Goal: Task Accomplishment & Management: Complete application form

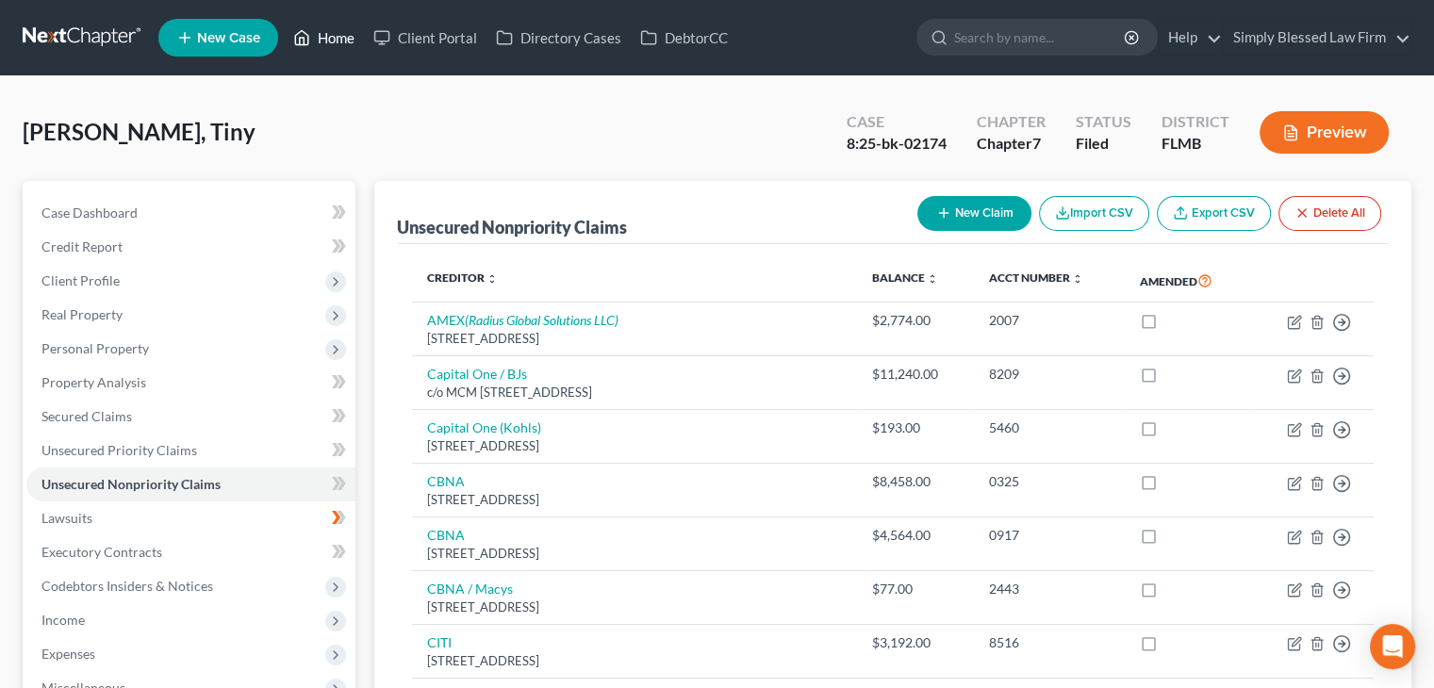
click at [326, 38] on link "Home" at bounding box center [324, 38] width 80 height 34
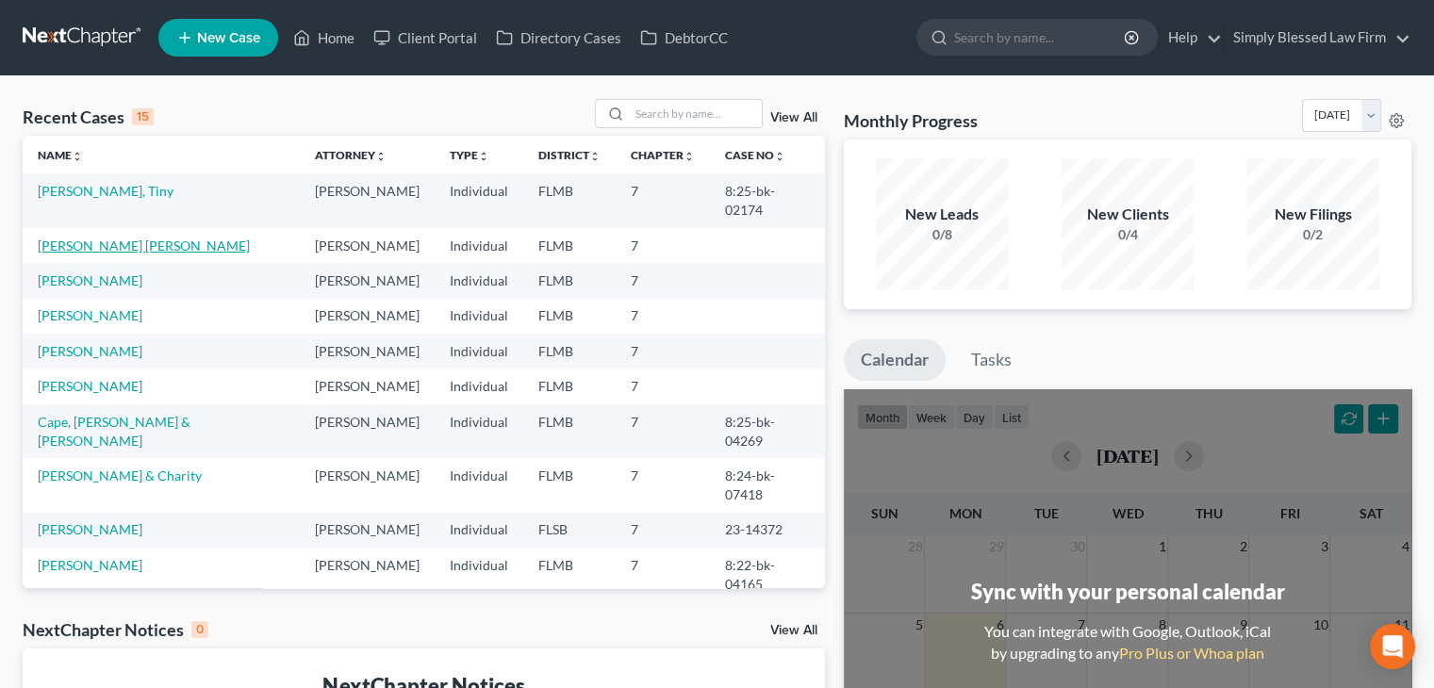
click at [135, 238] on link "[PERSON_NAME] [PERSON_NAME]" at bounding box center [144, 246] width 212 height 16
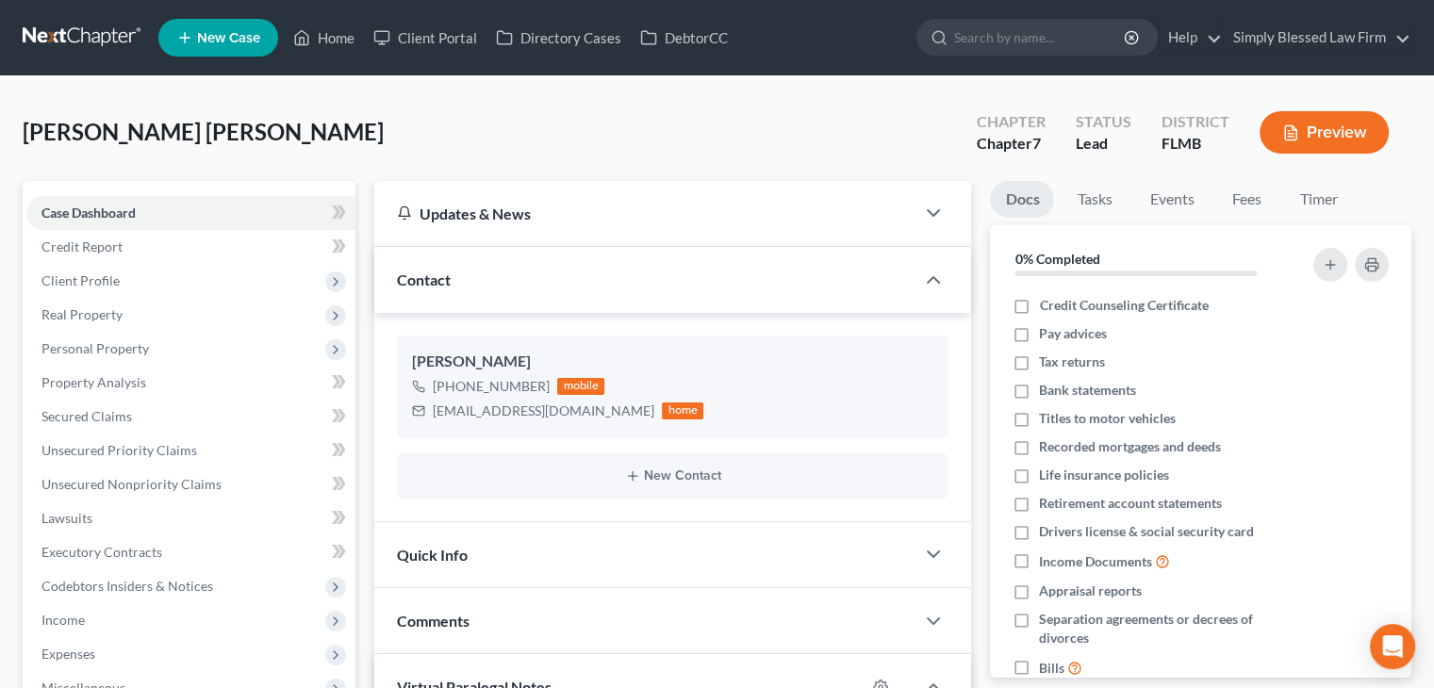
scroll to position [2248, 0]
click at [111, 489] on span "Unsecured Nonpriority Claims" at bounding box center [131, 484] width 180 height 16
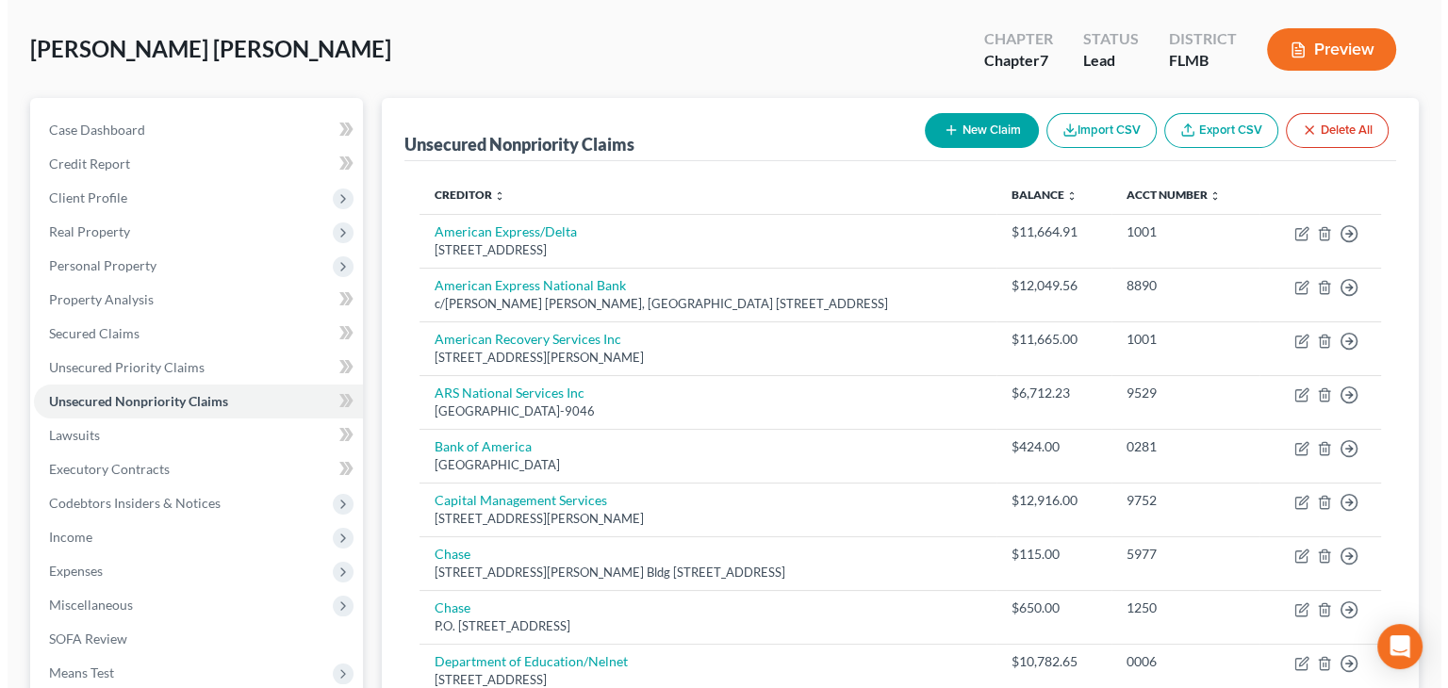
scroll to position [82, 0]
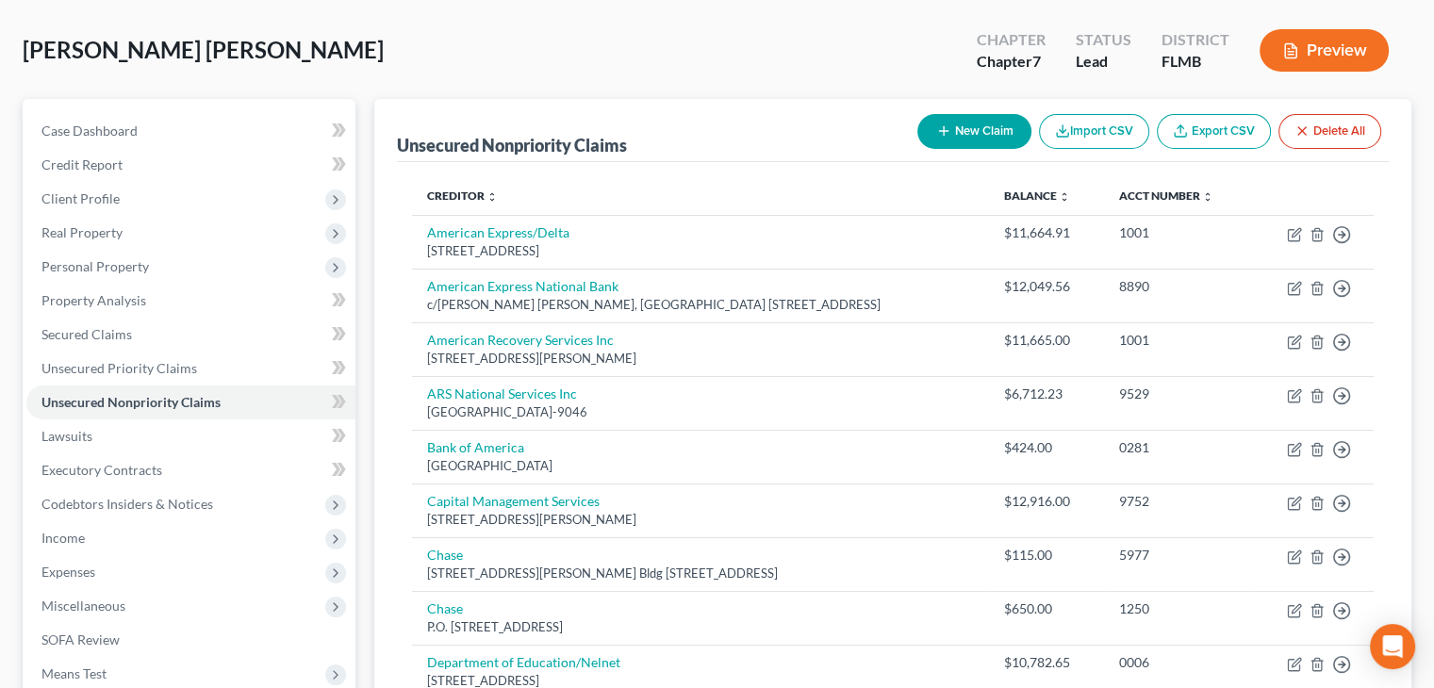
click at [975, 129] on button "New Claim" at bounding box center [974, 131] width 114 height 35
select select "0"
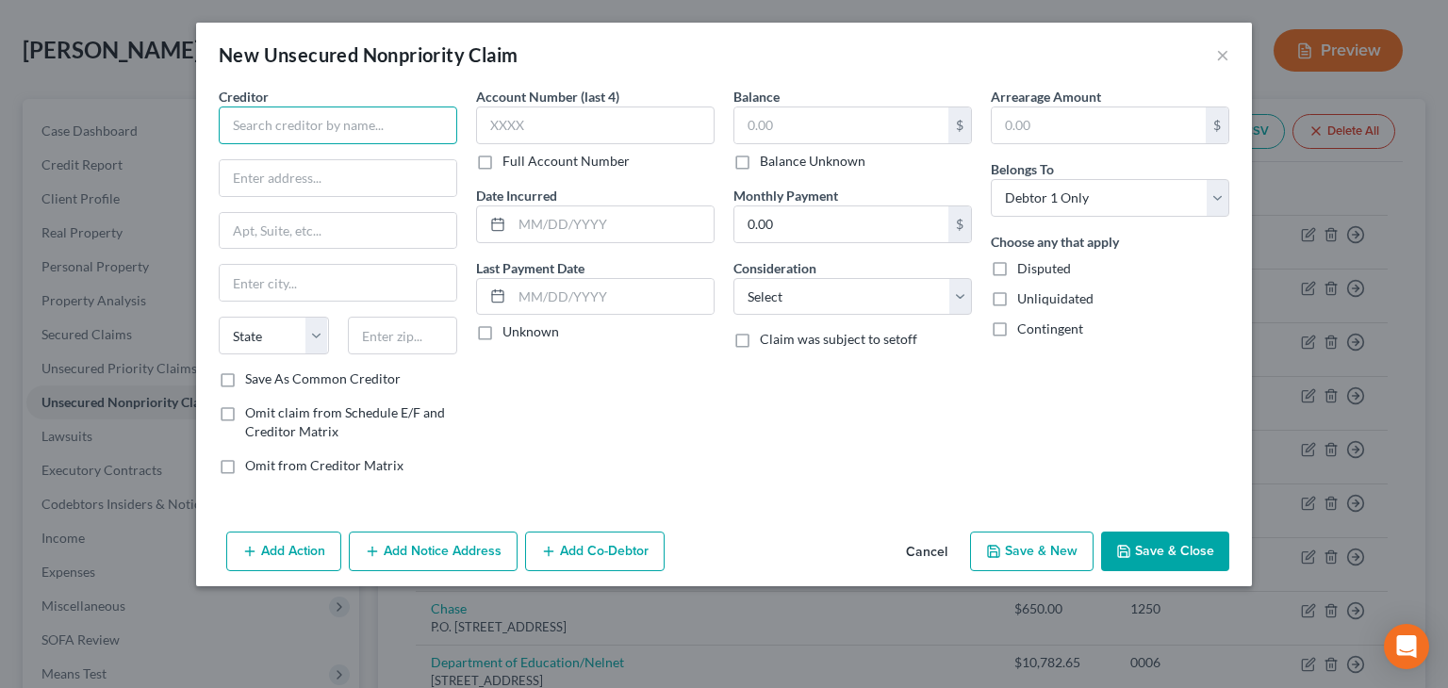
click at [371, 130] on input "text" at bounding box center [338, 126] width 239 height 38
type input "Midland Credit Management Inc."
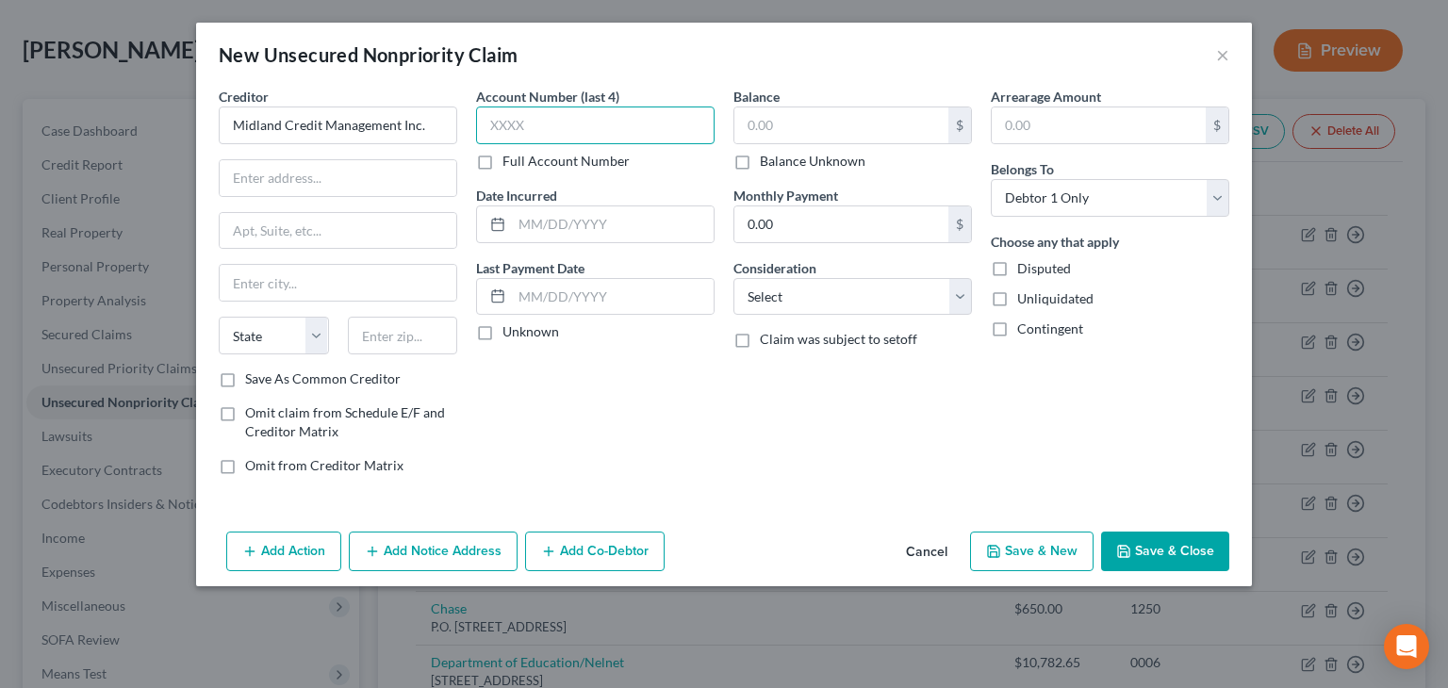
click at [486, 125] on input "text" at bounding box center [595, 126] width 239 height 38
type input "5634"
click at [760, 160] on label "Balance Unknown" at bounding box center [813, 161] width 106 height 19
click at [767, 160] on input "Balance Unknown" at bounding box center [773, 158] width 12 height 12
checkbox input "true"
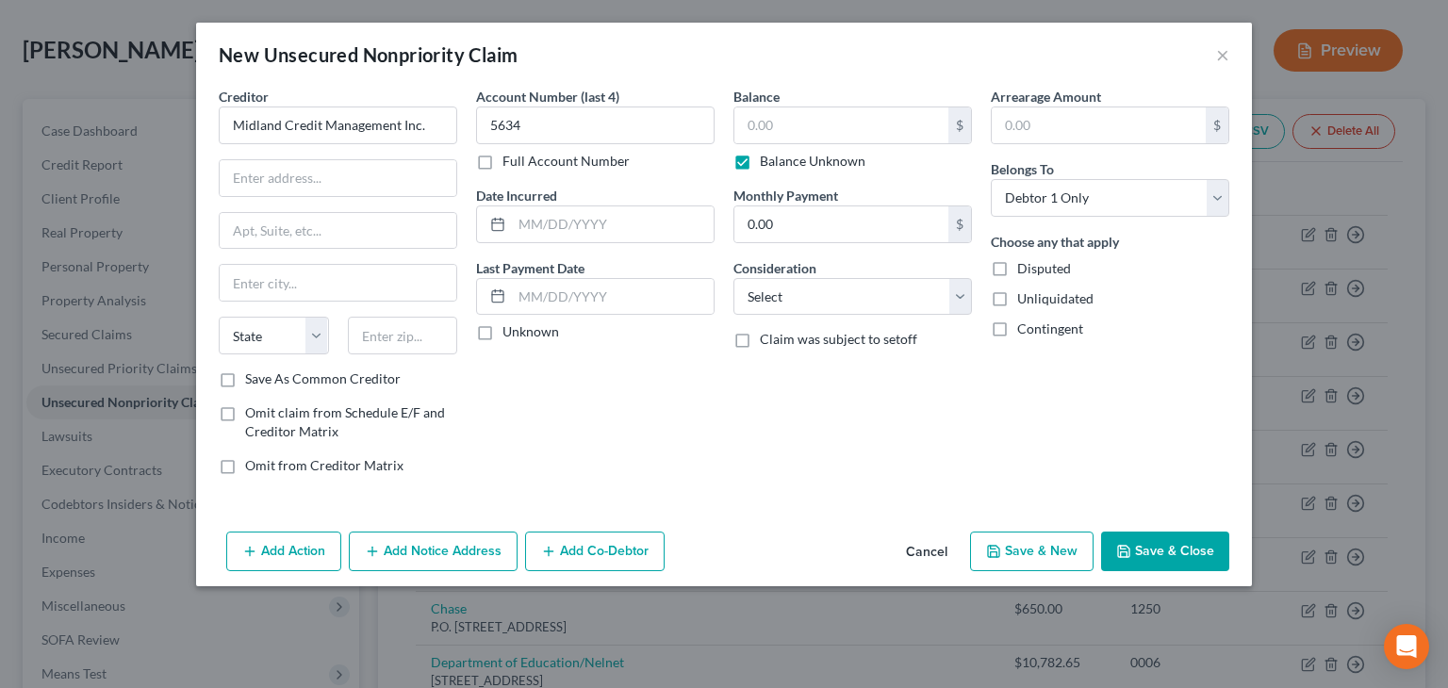
type input "0.00"
click at [421, 555] on button "Add Notice Address" at bounding box center [433, 552] width 169 height 40
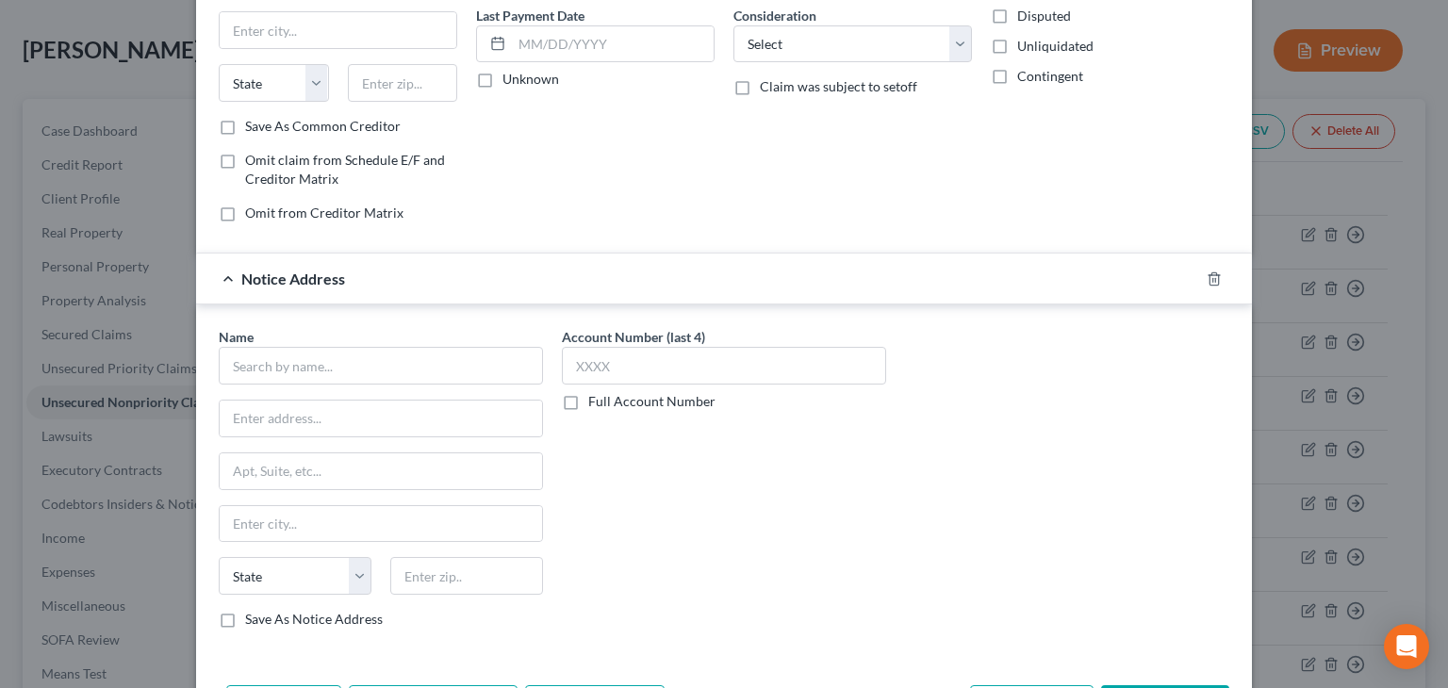
scroll to position [254, 0]
click at [425, 374] on input "text" at bounding box center [381, 365] width 324 height 38
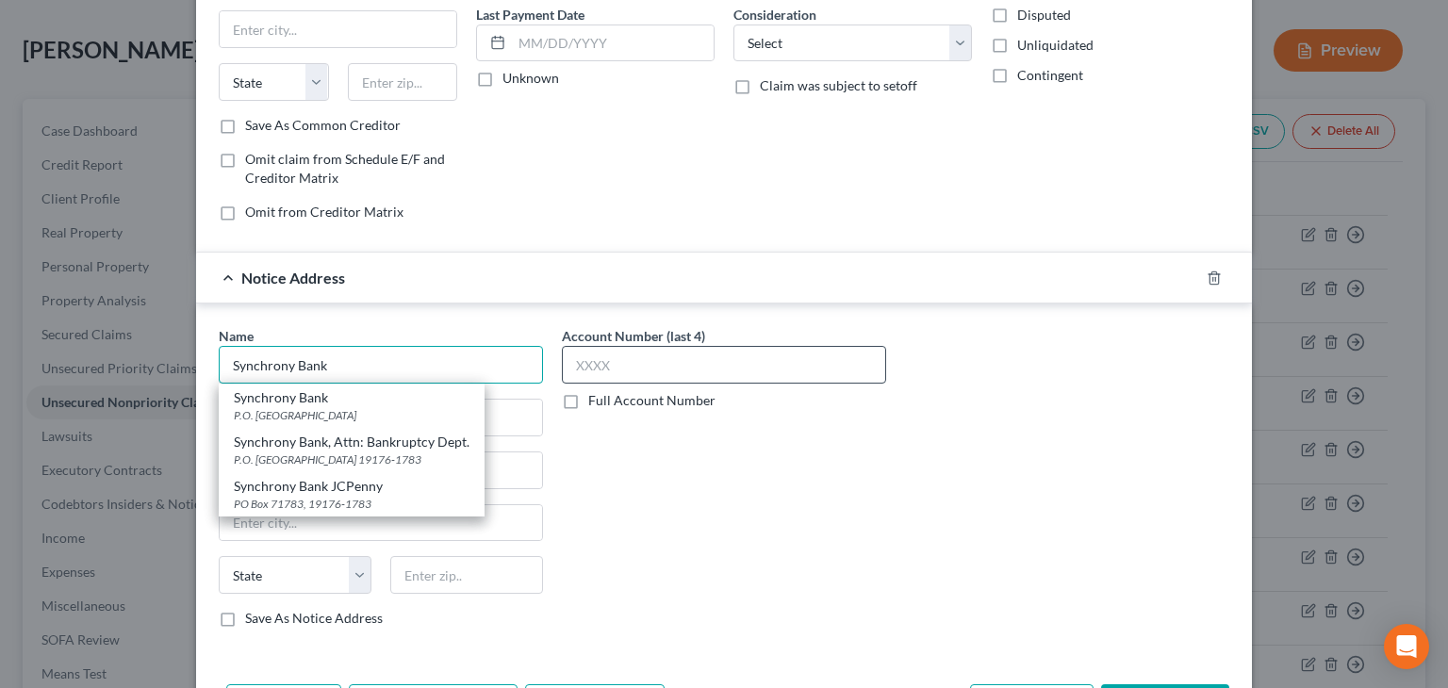
type input "Synchrony Bank"
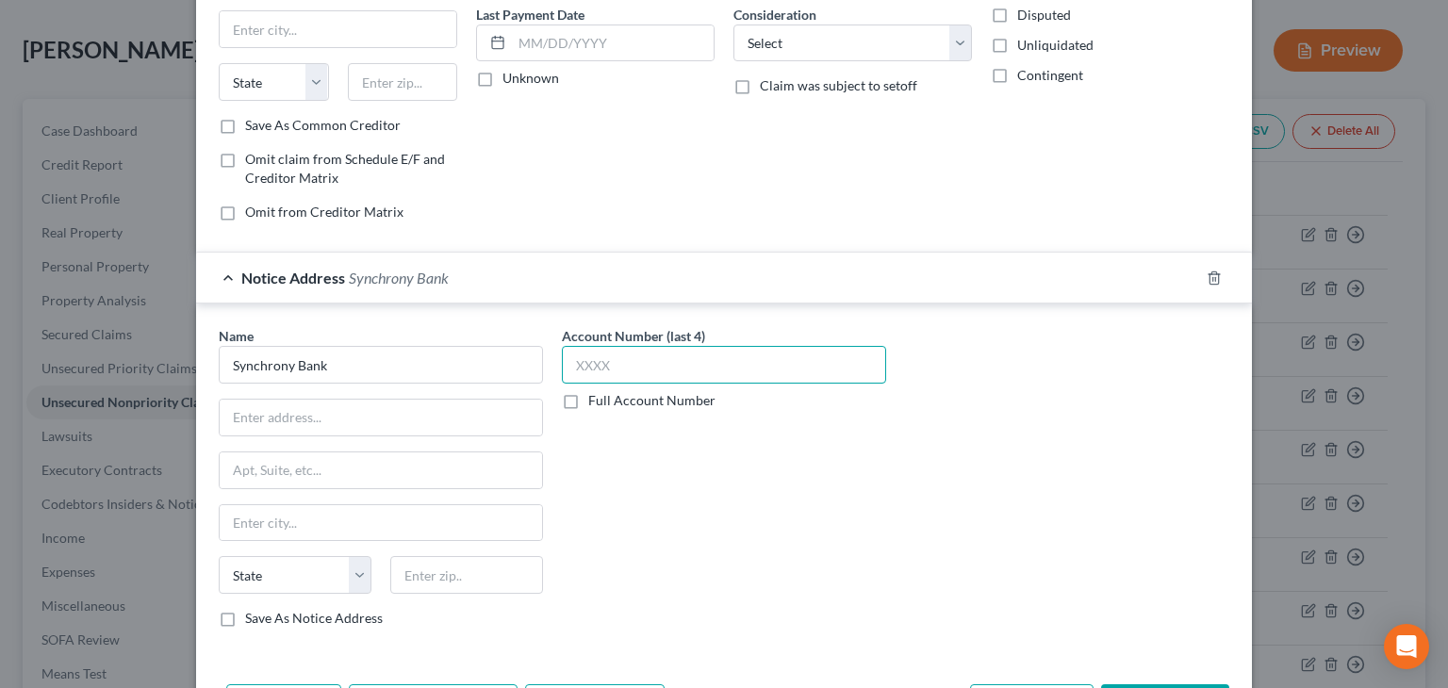
click at [578, 359] on input "text" at bounding box center [724, 365] width 324 height 38
type input "2507"
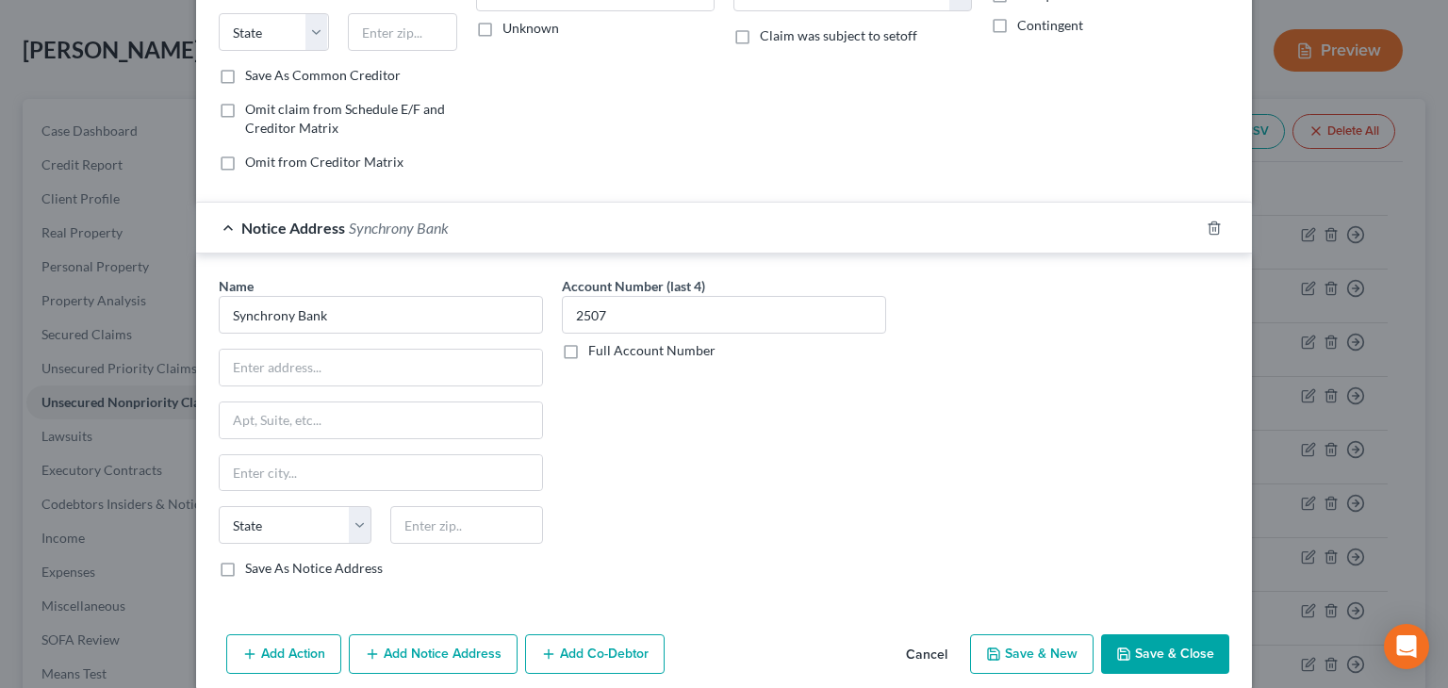
scroll to position [323, 0]
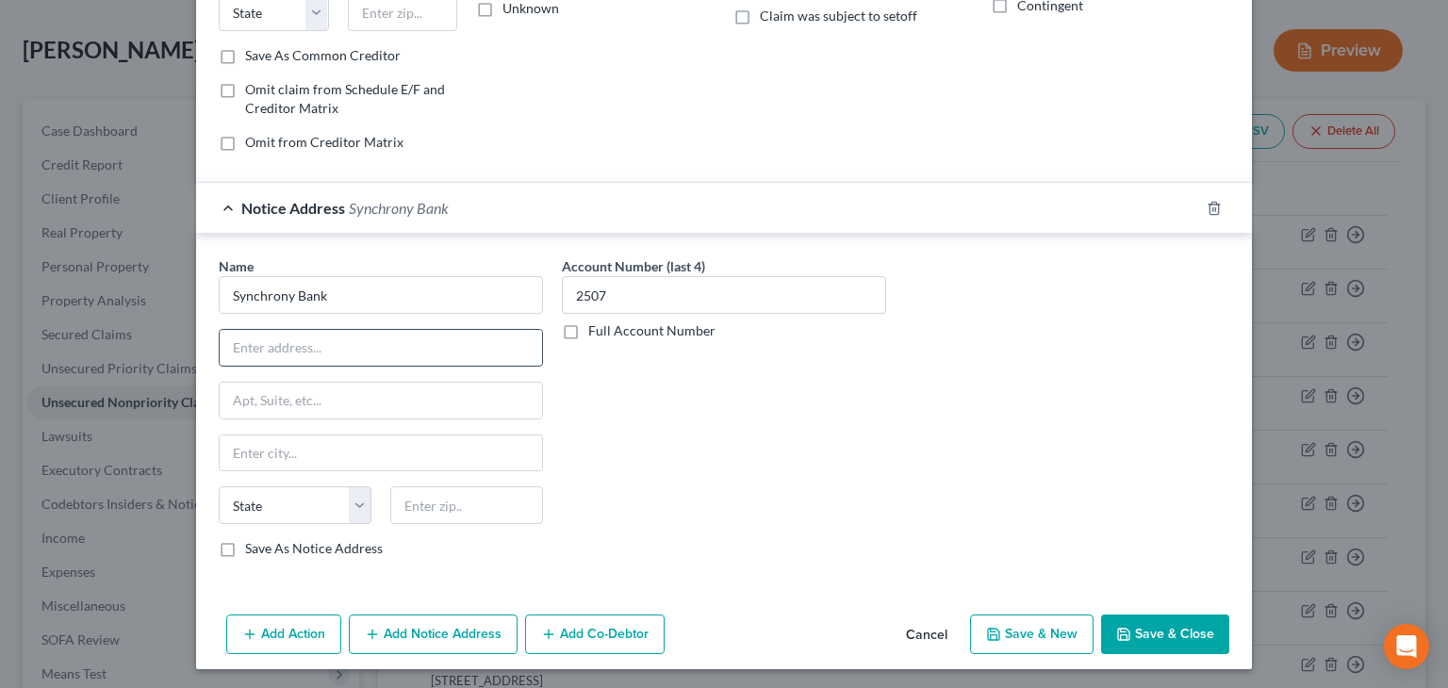
click at [334, 330] on input "text" at bounding box center [381, 348] width 322 height 36
paste input "P.O. Box 71726,"
type input "P.O. Box 71726,"
click at [400, 502] on input "text" at bounding box center [466, 505] width 153 height 38
click at [385, 446] on input "text" at bounding box center [381, 454] width 322 height 36
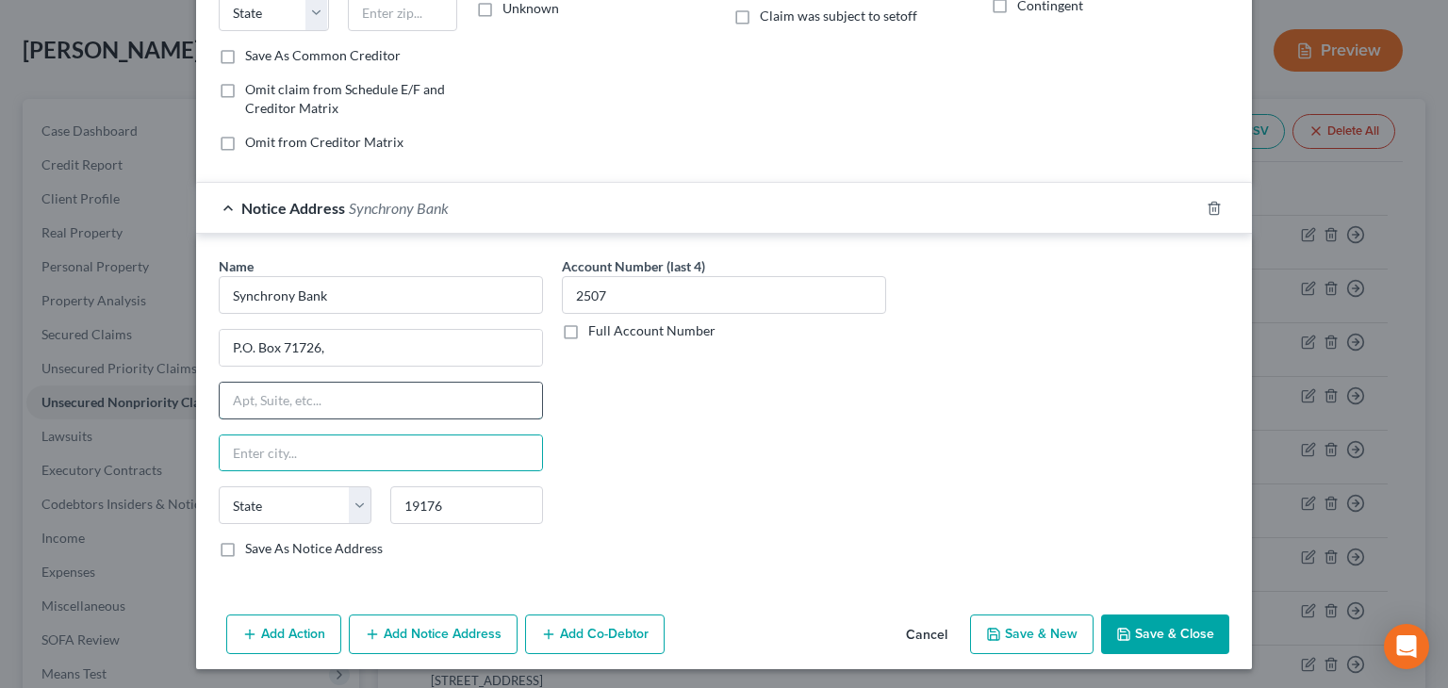
click at [370, 386] on input "text" at bounding box center [381, 401] width 322 height 36
click at [470, 502] on input "19176" at bounding box center [466, 505] width 153 height 38
type input "19176-1726"
click at [287, 447] on input "text" at bounding box center [381, 454] width 322 height 36
type input "[GEOGRAPHIC_DATA]"
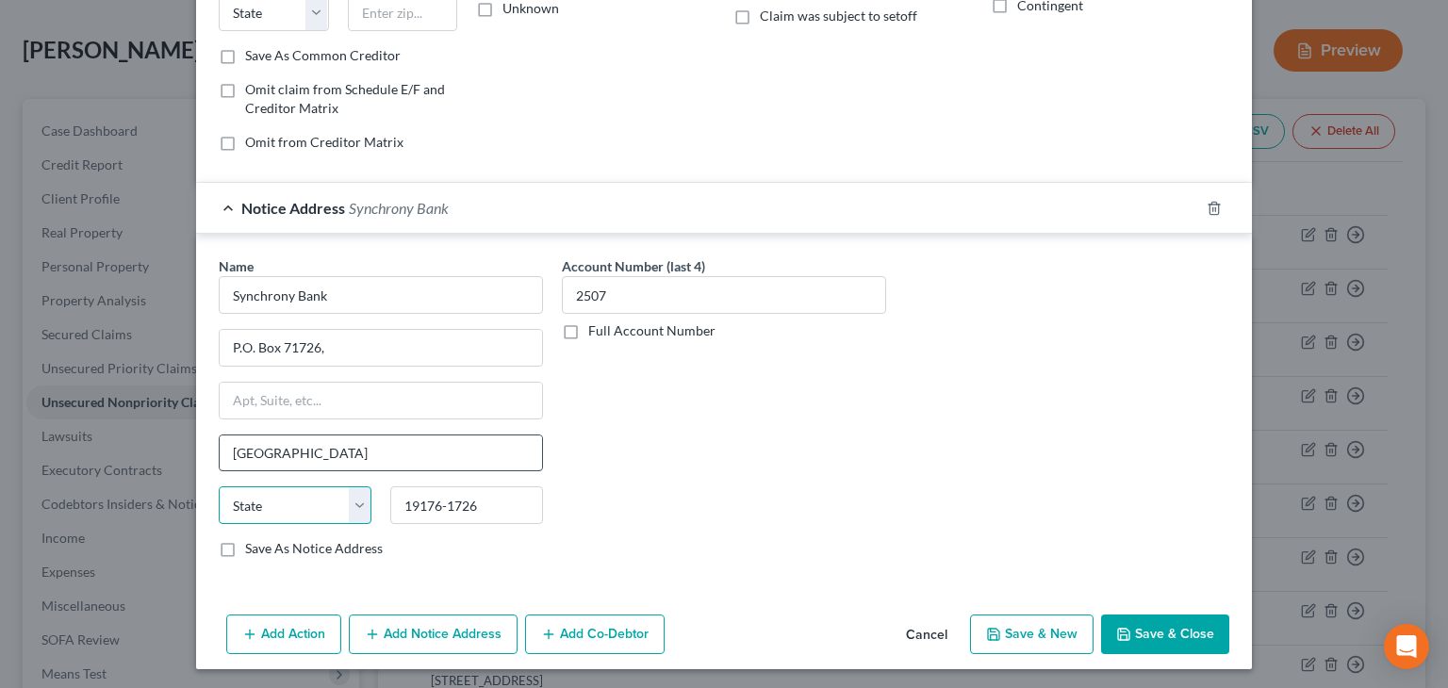
select select "39"
drag, startPoint x: 706, startPoint y: 496, endPoint x: 697, endPoint y: 502, distance: 11.5
click at [697, 502] on div "Account Number (last 4) 2507 Full Account Number" at bounding box center [723, 414] width 343 height 317
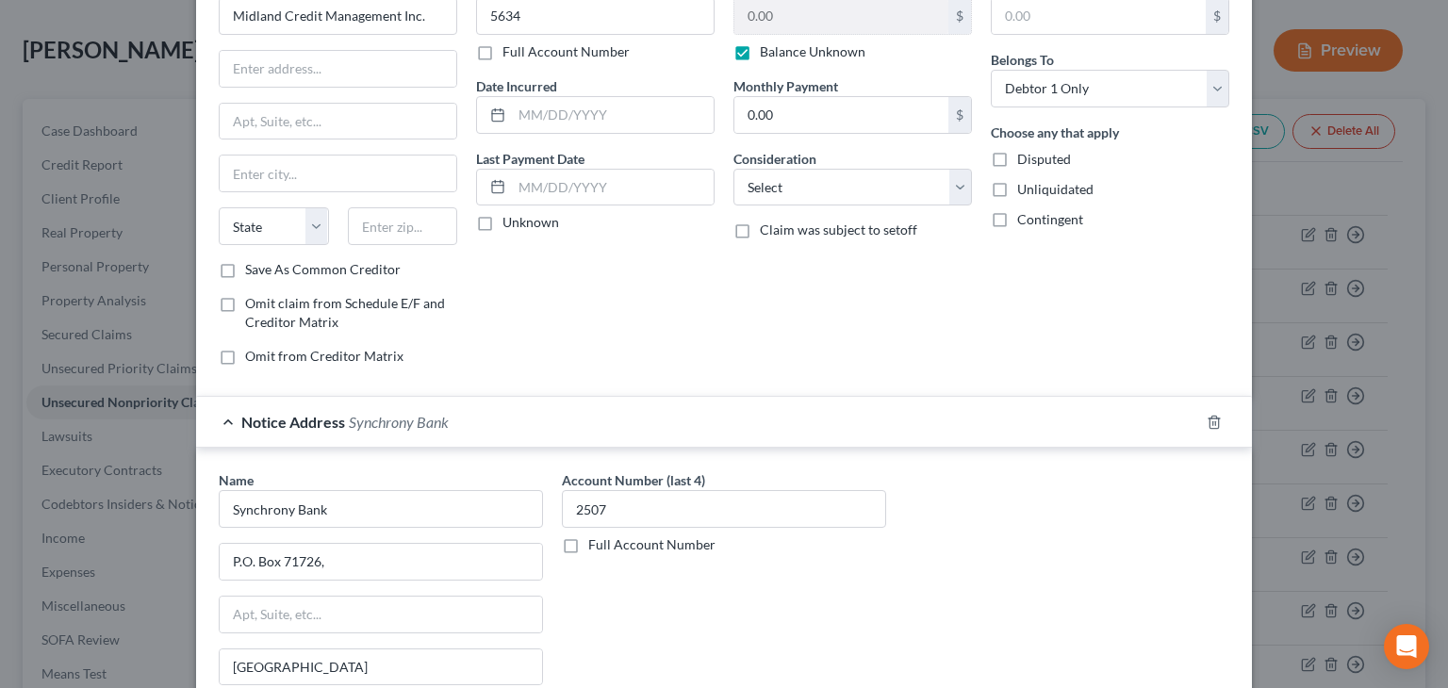
scroll to position [79, 0]
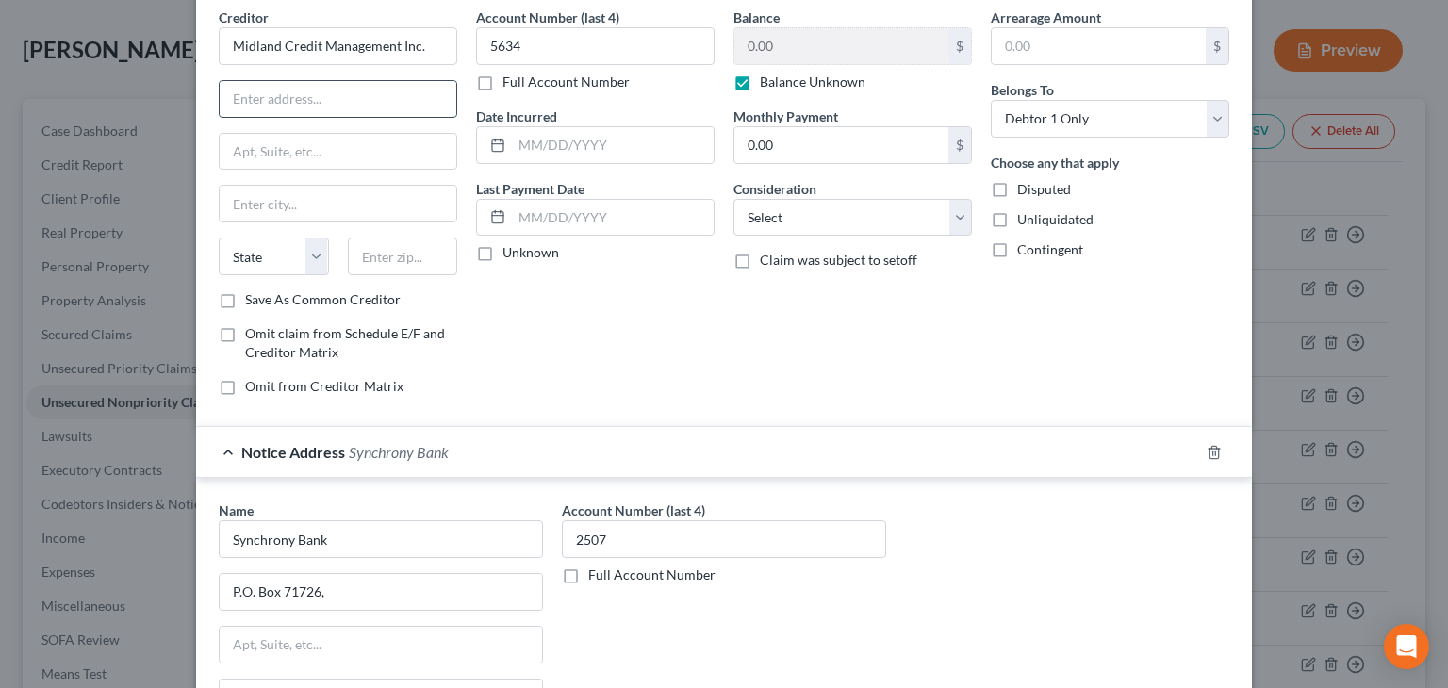
click at [266, 107] on input "text" at bounding box center [338, 99] width 237 height 36
paste input "[STREET_ADDRESS]"
type input "[STREET_ADDRESS]"
click at [385, 254] on input "text" at bounding box center [403, 257] width 110 height 38
paste input "48083"
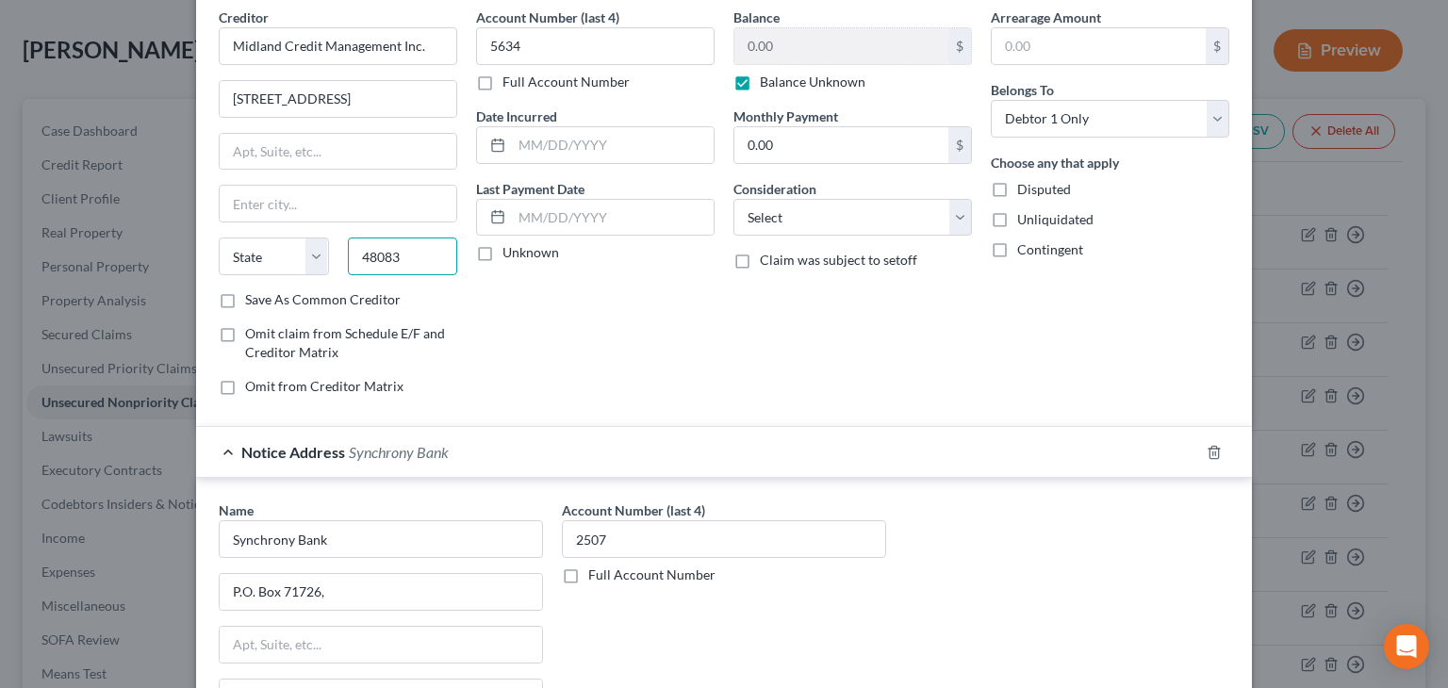
type input "48083"
click at [298, 176] on div "Creditor * Midland Credit Management Inc. [STREET_ADDRESS][GEOGRAPHIC_DATA][US_…" at bounding box center [338, 149] width 239 height 283
type input "[PERSON_NAME]"
select select "23"
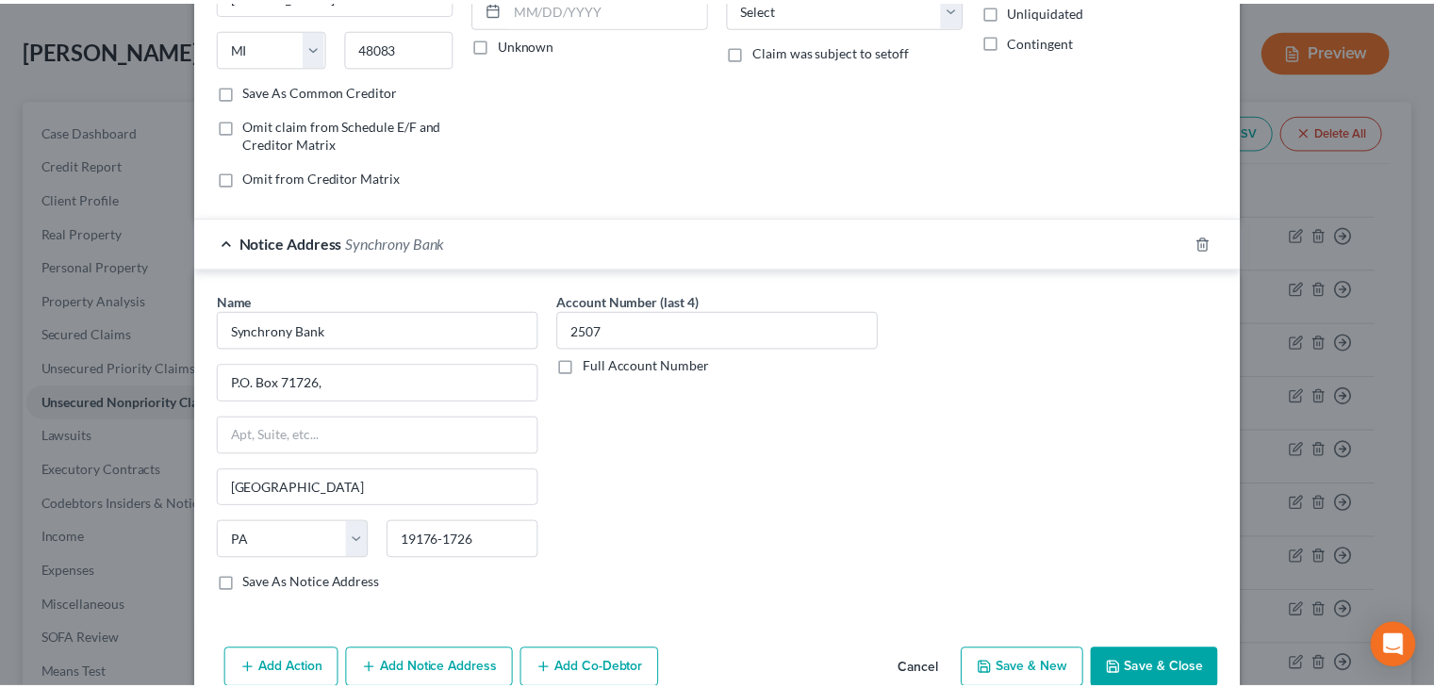
scroll to position [323, 0]
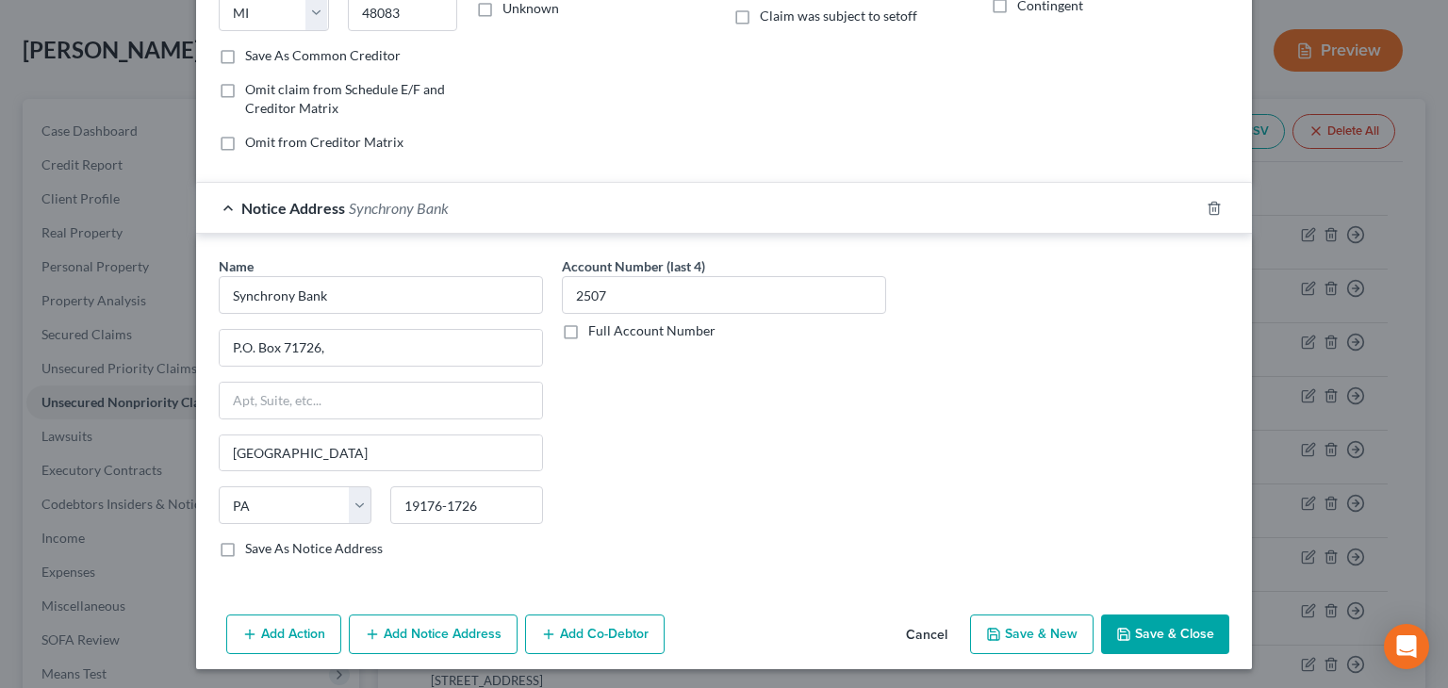
click at [1200, 624] on button "Save & Close" at bounding box center [1165, 635] width 128 height 40
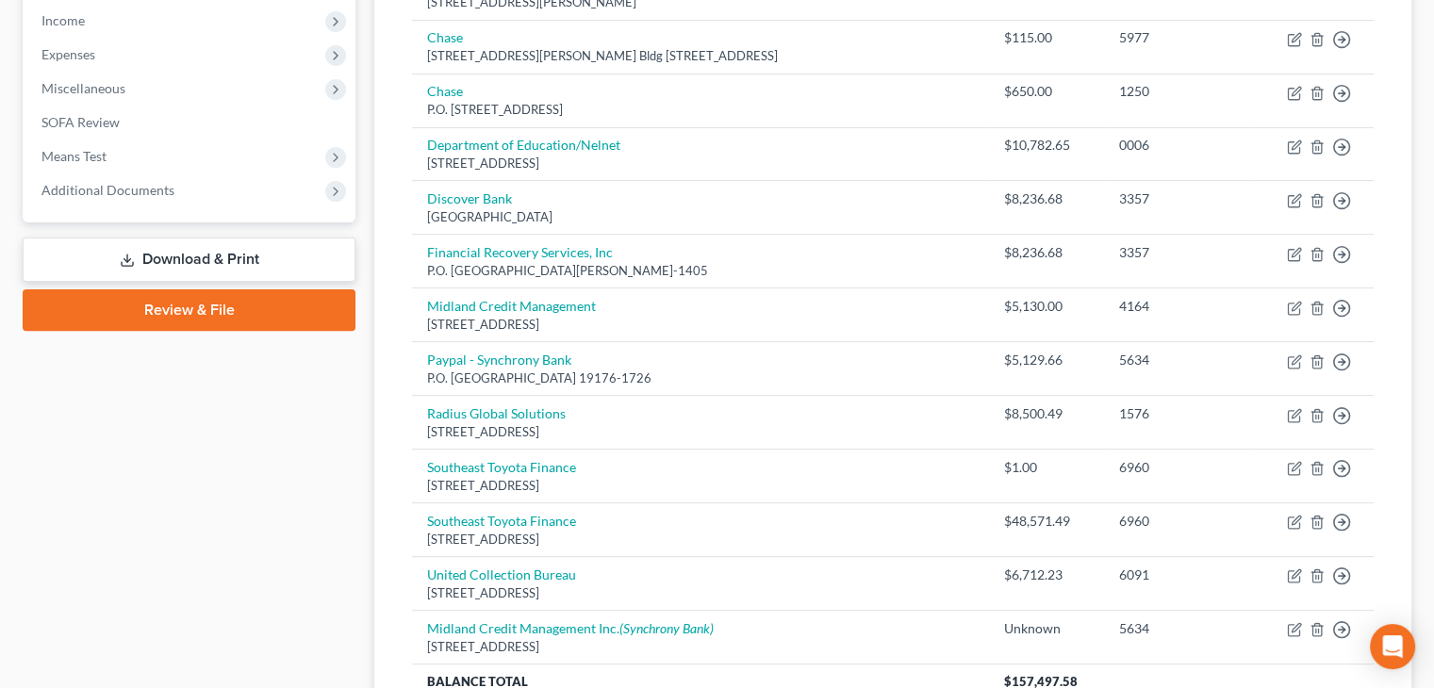
scroll to position [585, 0]
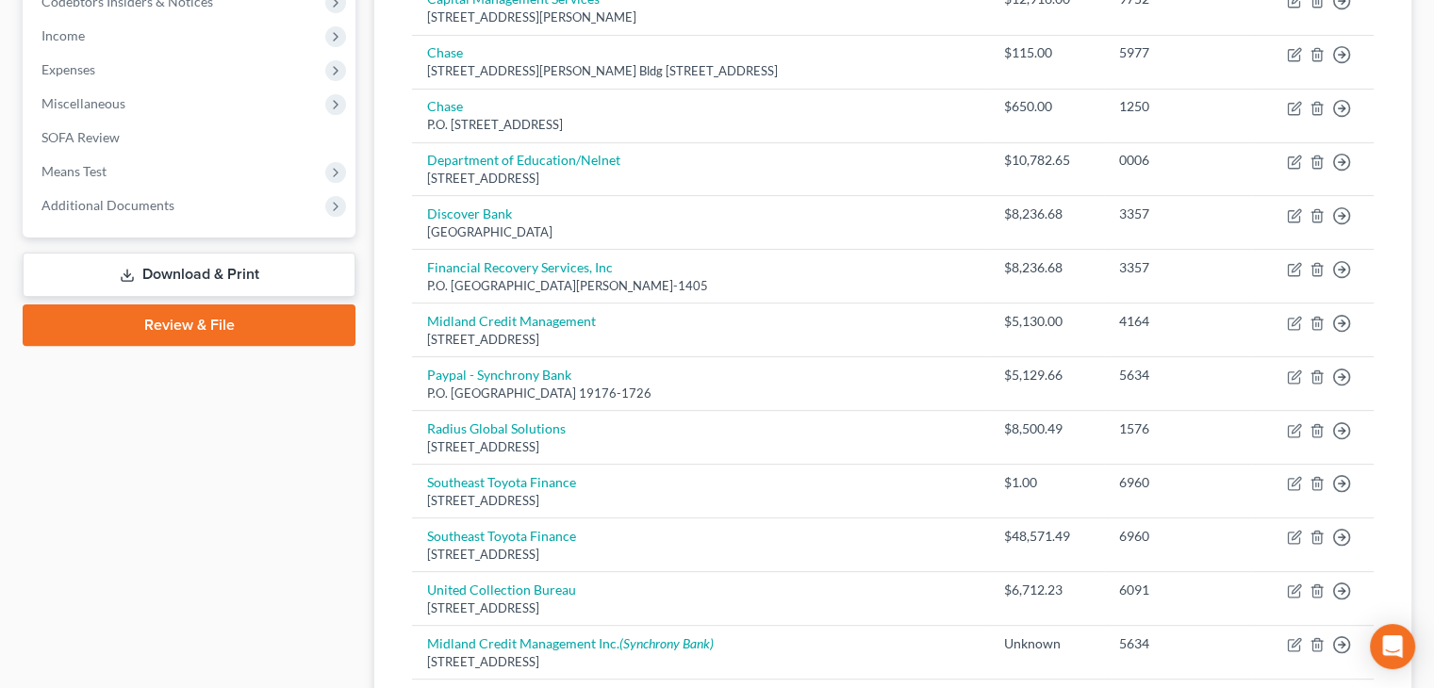
click at [192, 271] on link "Download & Print" at bounding box center [189, 275] width 333 height 44
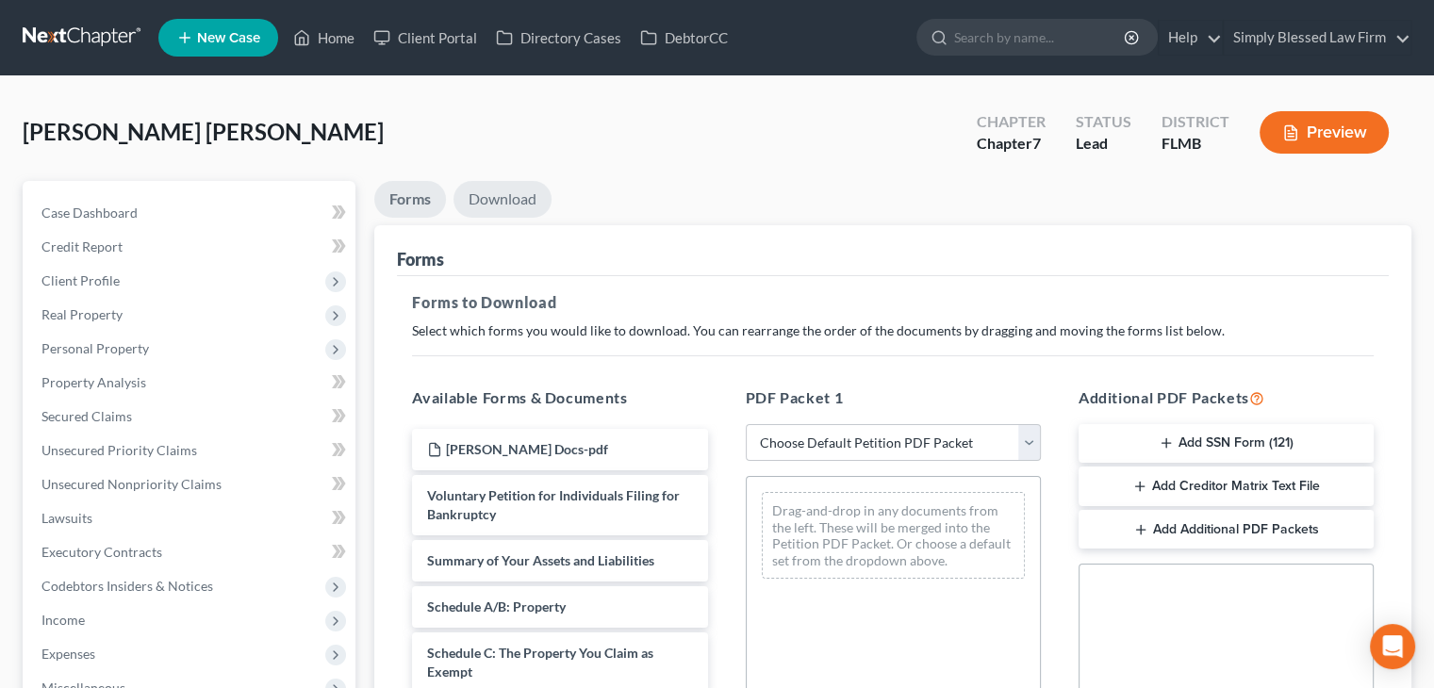
click at [512, 198] on link "Download" at bounding box center [502, 199] width 98 height 37
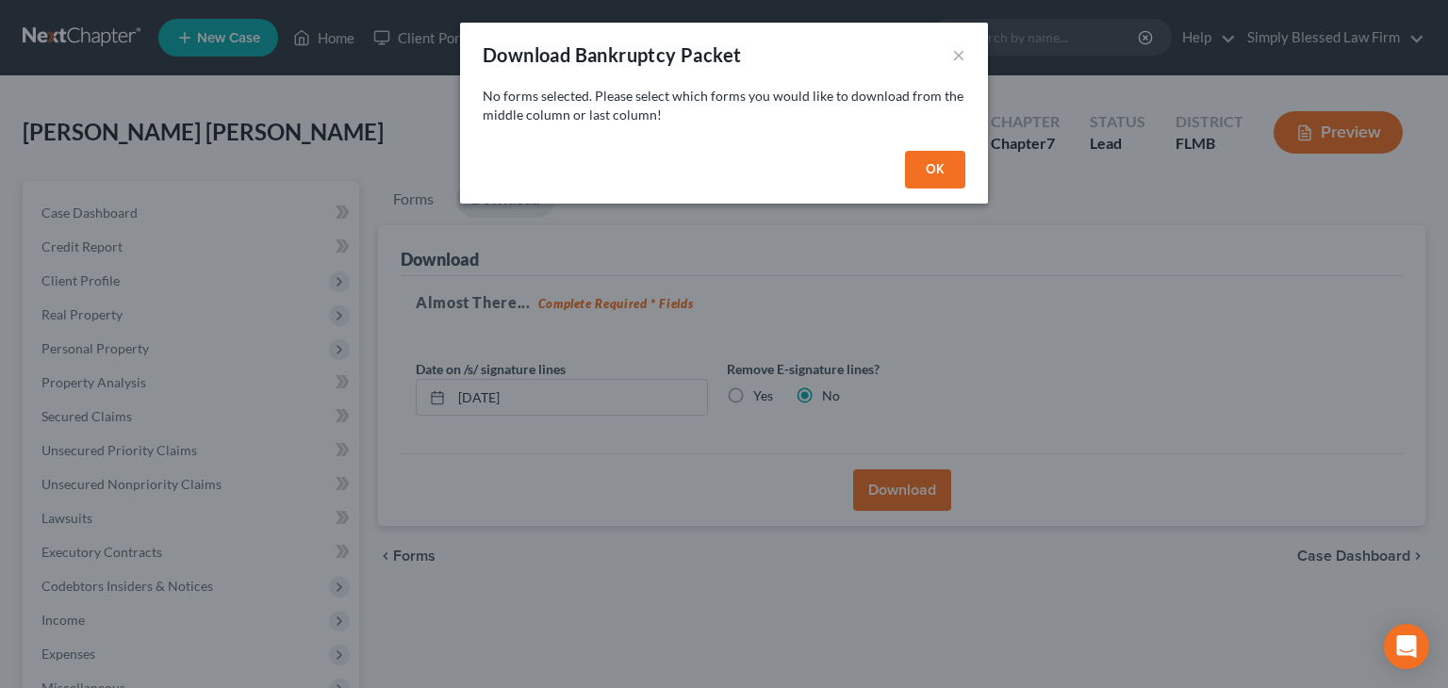
click at [922, 167] on button "OK" at bounding box center [935, 170] width 60 height 38
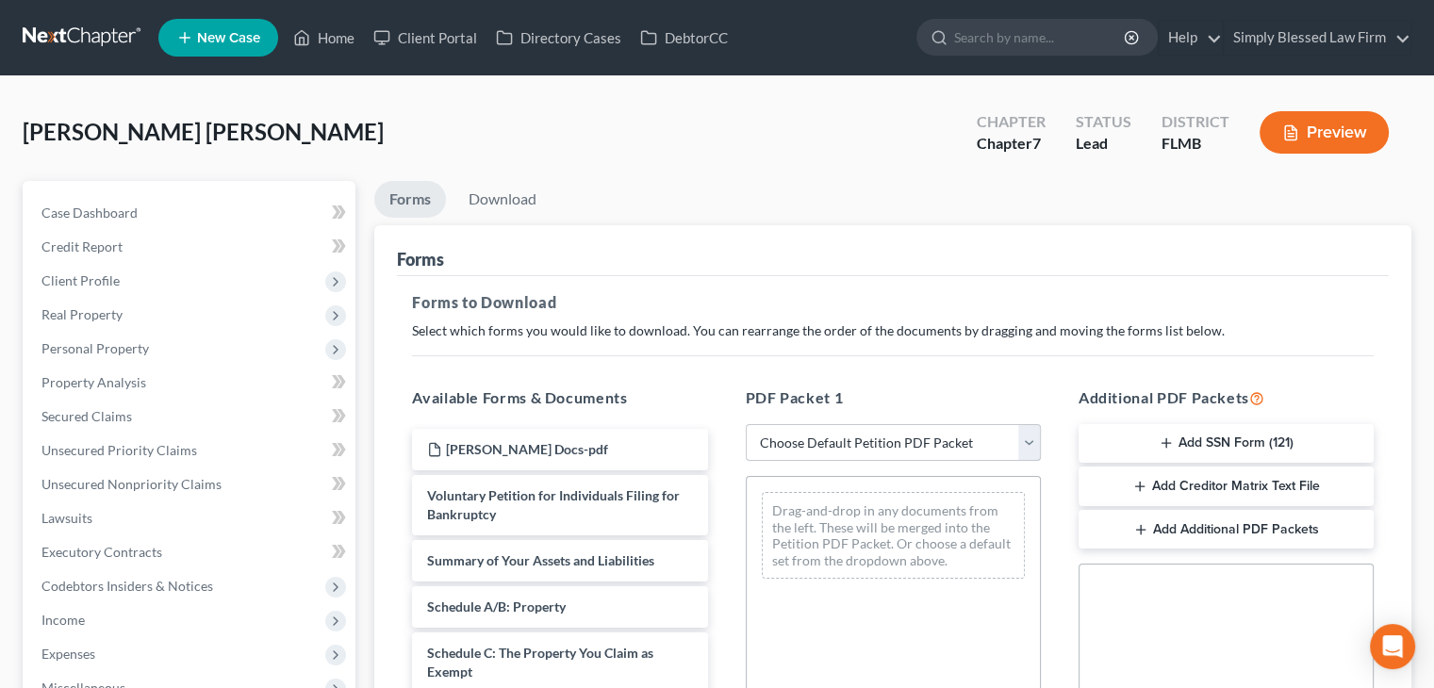
click at [874, 440] on select "Choose Default Petition PDF Packet Complete Bankruptcy Petition (all forms and …" at bounding box center [893, 443] width 295 height 38
select select "0"
click at [746, 424] on select "Choose Default Petition PDF Packet Complete Bankruptcy Petition (all forms and …" at bounding box center [893, 443] width 295 height 38
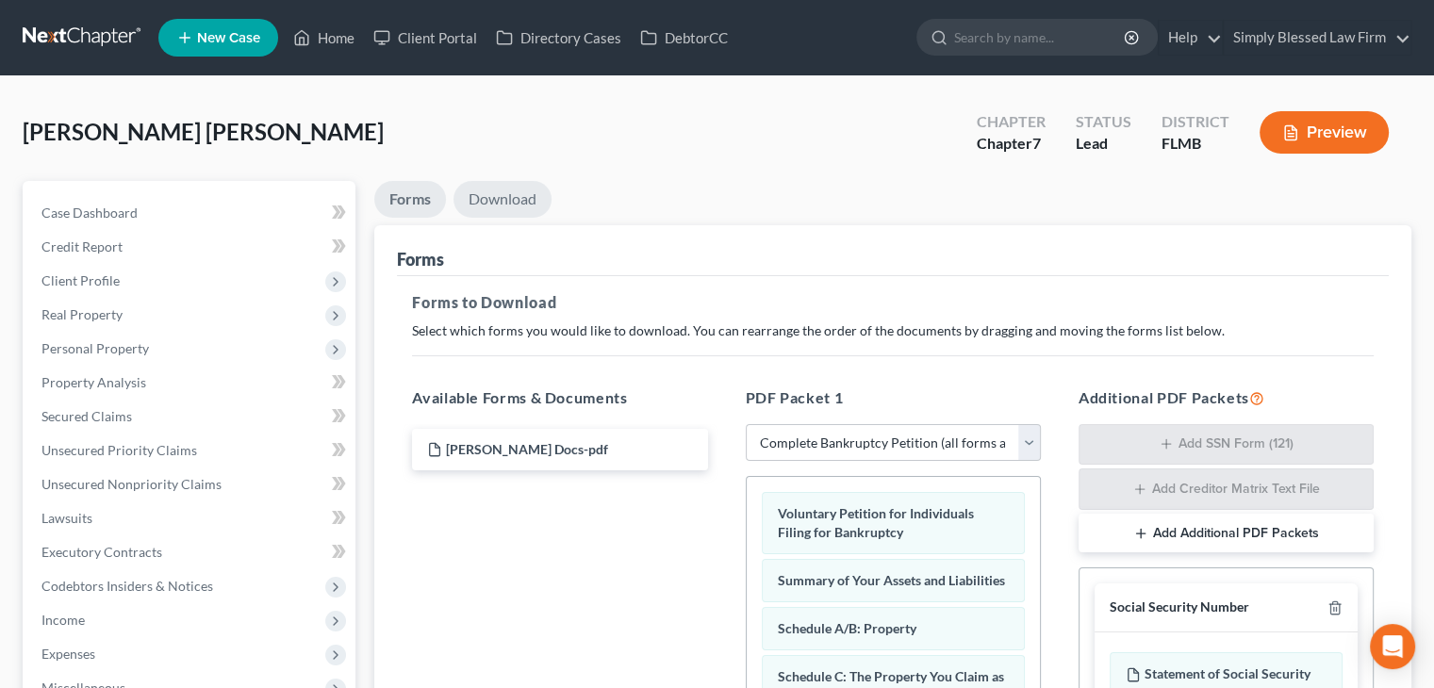
click at [520, 204] on link "Download" at bounding box center [502, 199] width 98 height 37
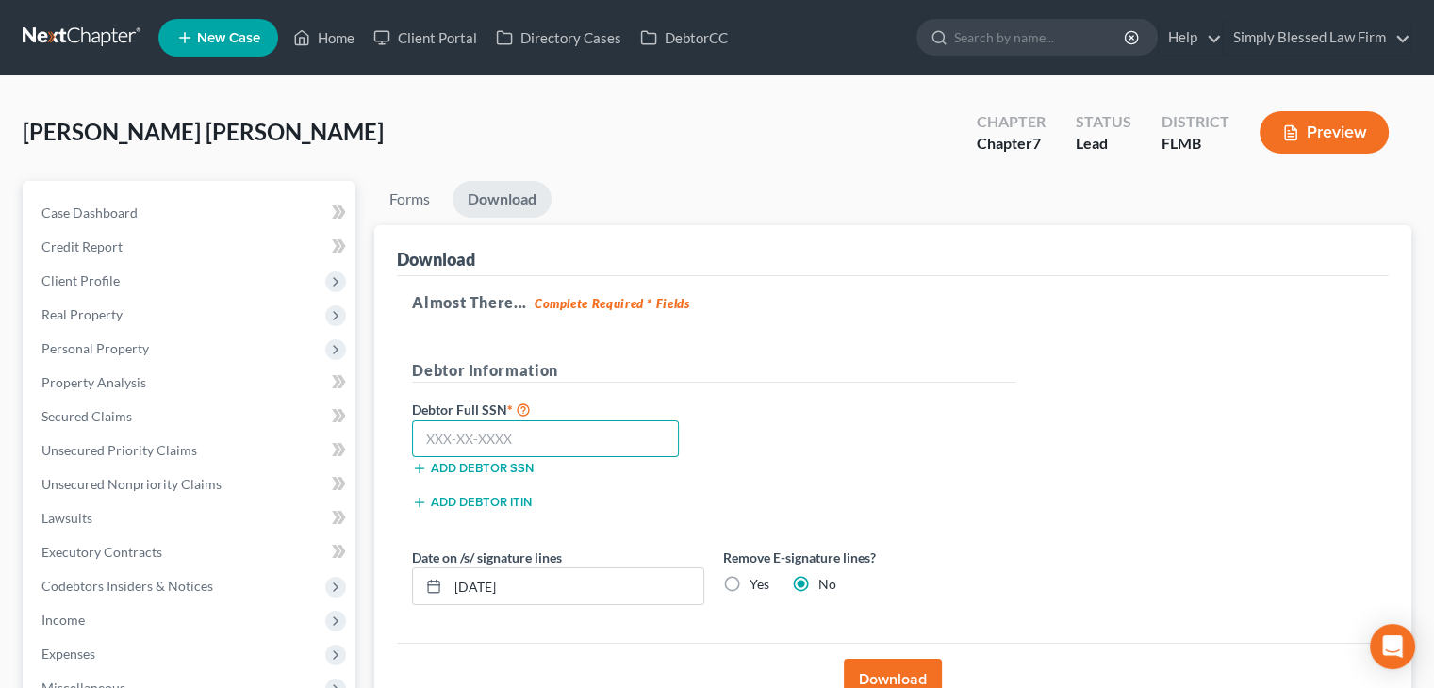
click at [426, 432] on input "text" at bounding box center [545, 439] width 267 height 38
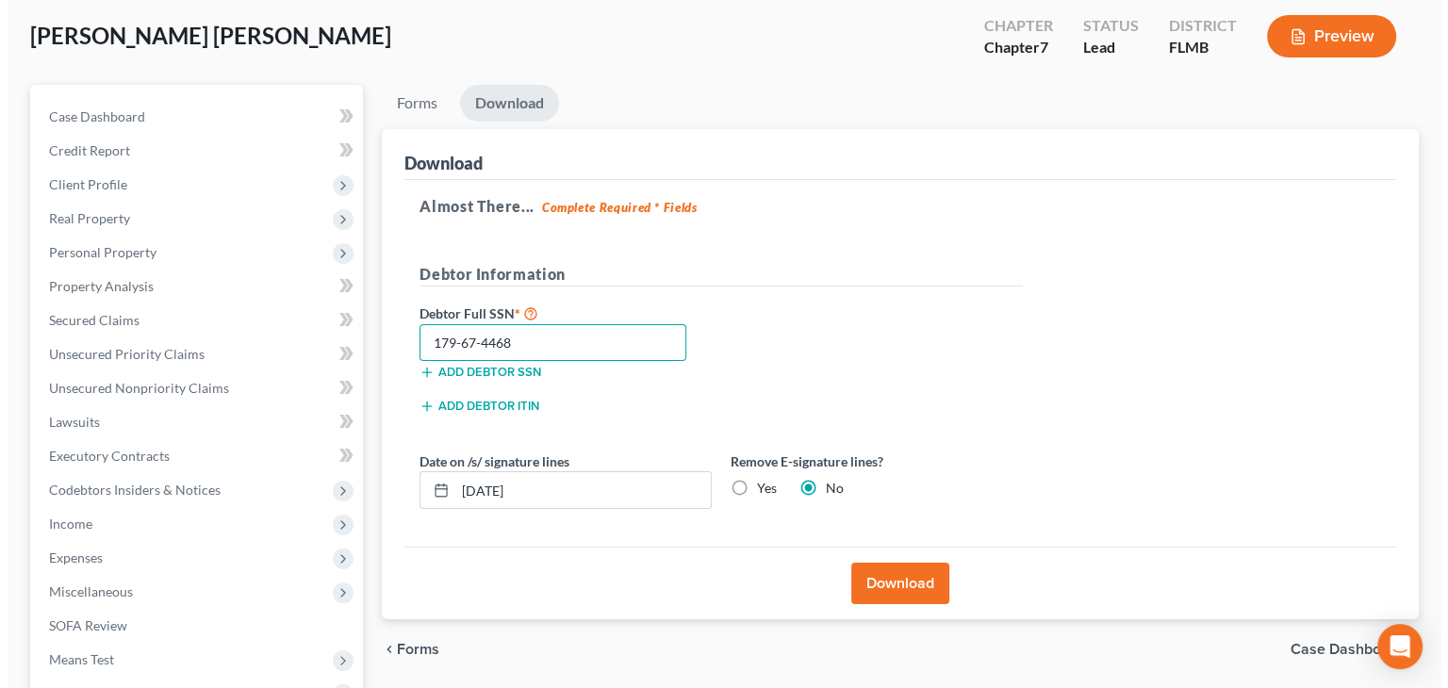
scroll to position [128, 0]
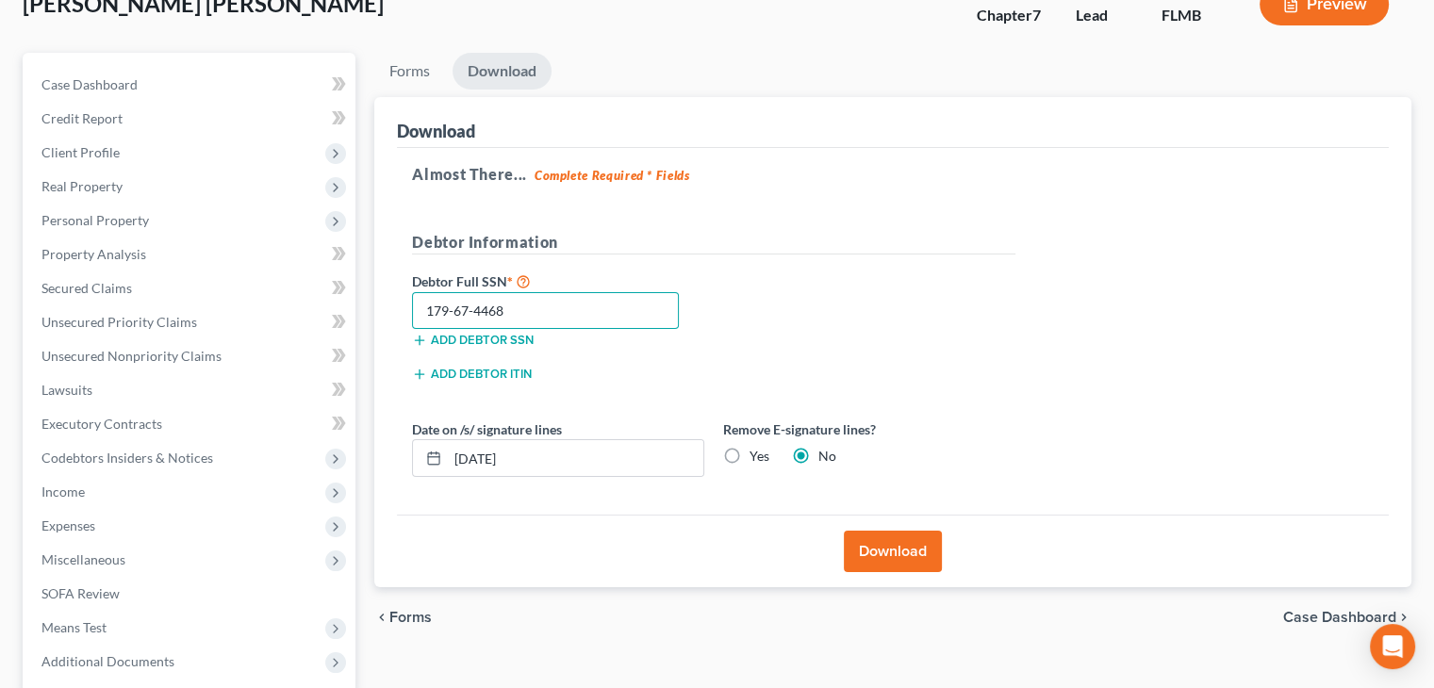
type input "179-67-4468"
click at [890, 567] on button "Download" at bounding box center [893, 551] width 98 height 41
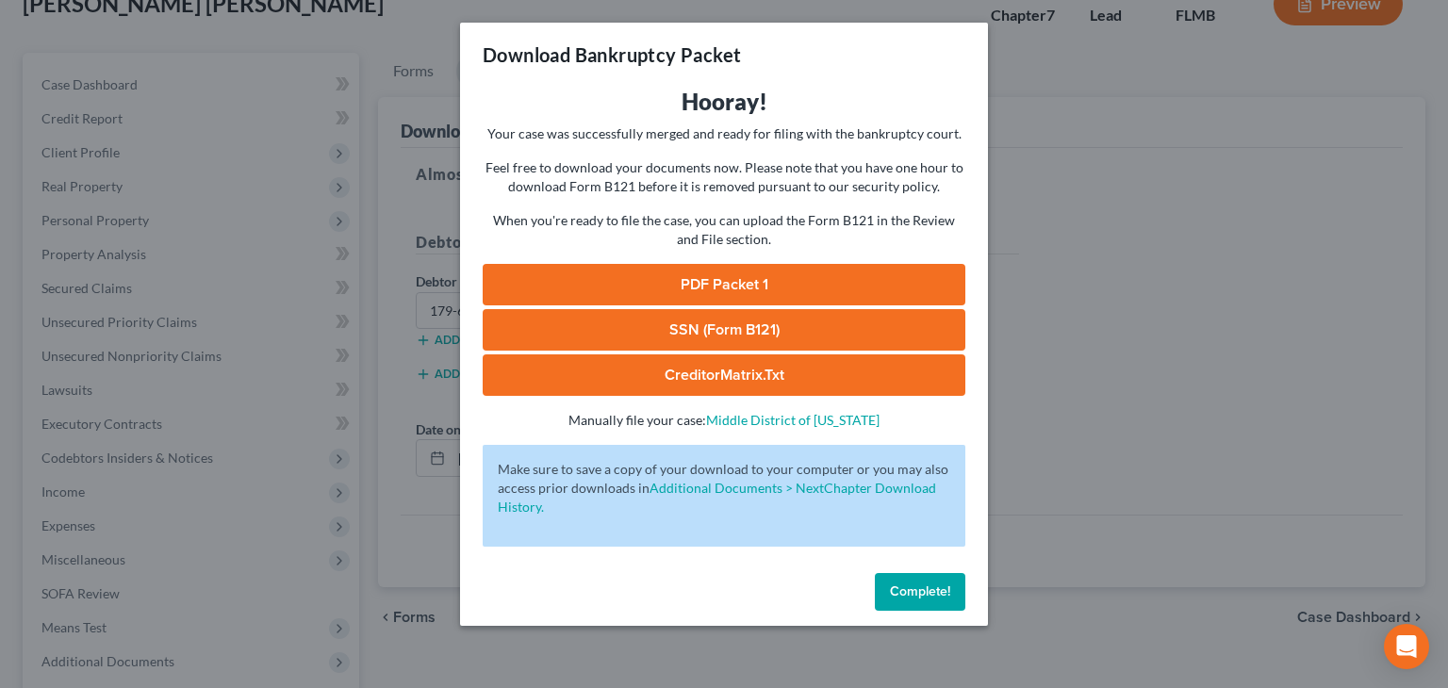
click at [755, 288] on link "PDF Packet 1" at bounding box center [724, 284] width 483 height 41
click at [547, 329] on link "SSN (Form B121)" at bounding box center [724, 329] width 483 height 41
click at [613, 374] on link "CreditorMatrix.txt" at bounding box center [724, 374] width 483 height 41
